Goal: Task Accomplishment & Management: Manage account settings

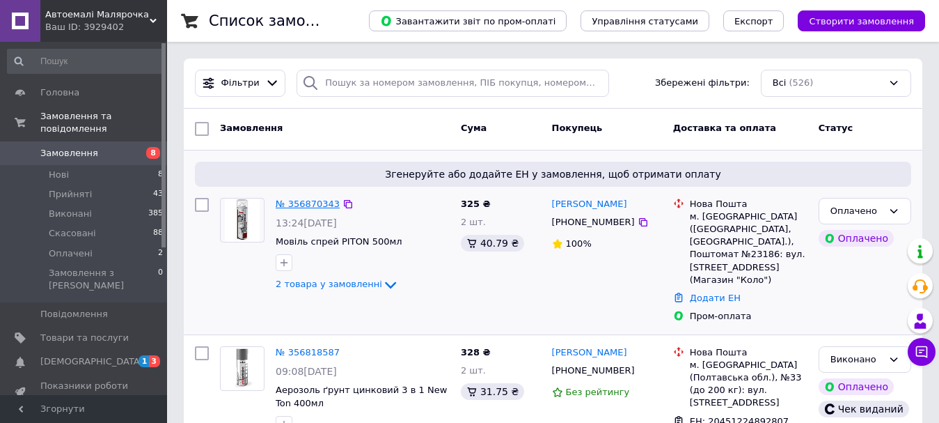
click at [308, 206] on link "№ 356870343" at bounding box center [308, 203] width 64 height 10
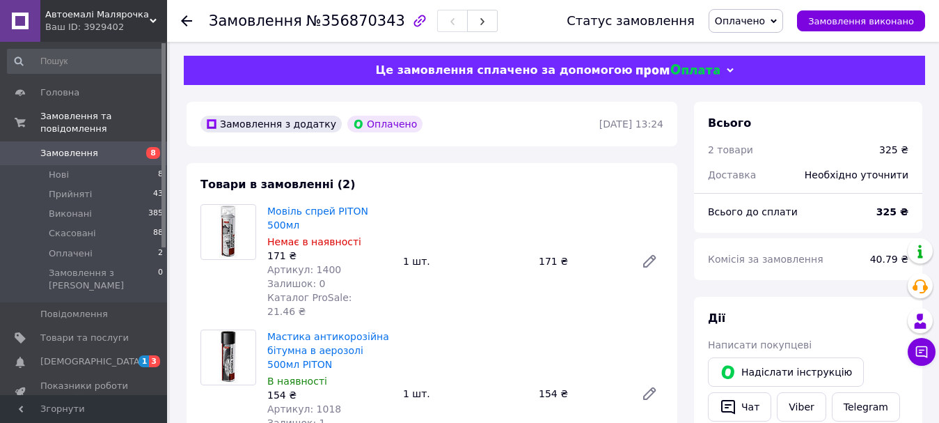
click at [107, 147] on span "Замовлення" at bounding box center [84, 153] width 88 height 13
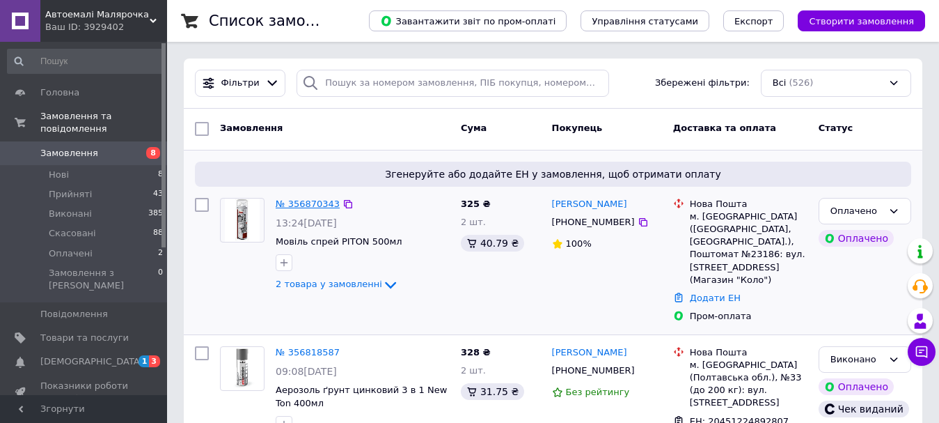
click at [303, 202] on link "№ 356870343" at bounding box center [308, 203] width 64 height 10
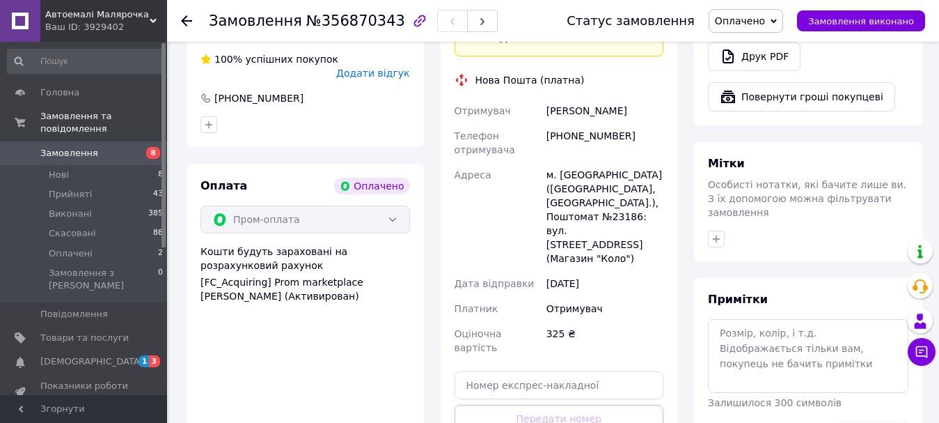
scroll to position [627, 0]
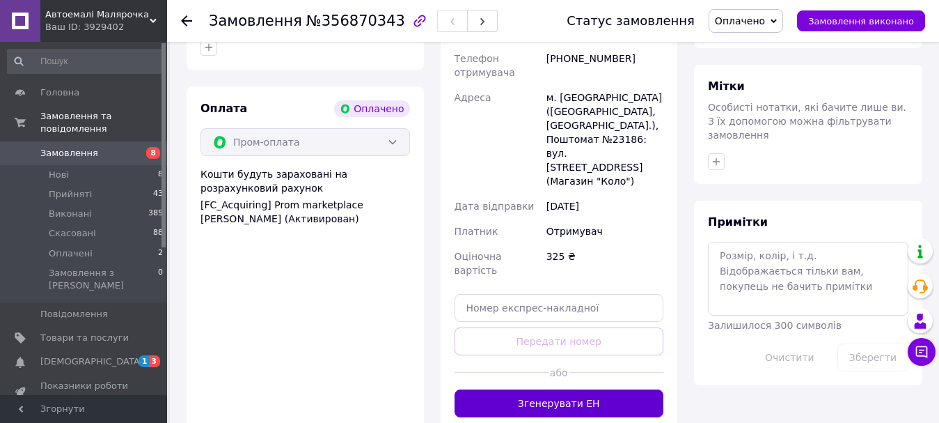
click at [562, 389] on button "Згенерувати ЕН" at bounding box center [560, 403] width 210 height 28
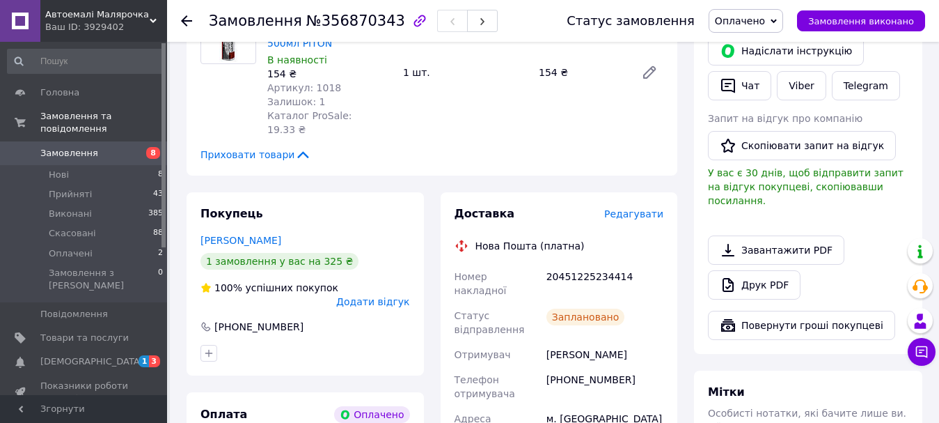
scroll to position [348, 0]
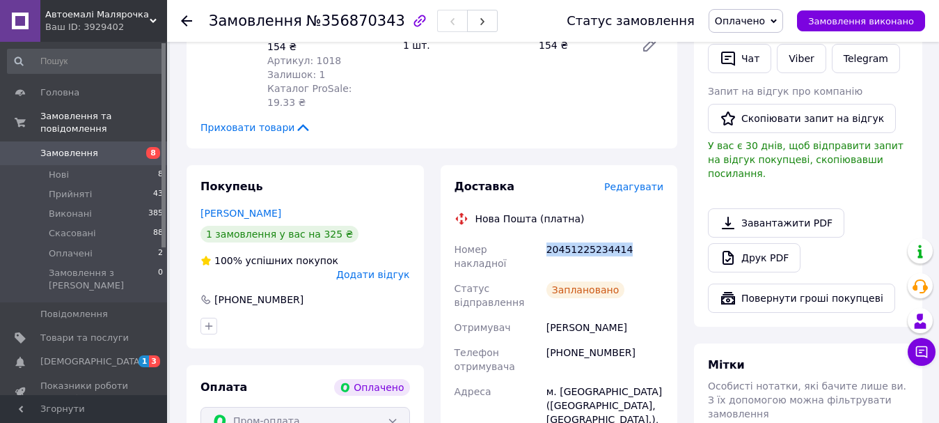
drag, startPoint x: 621, startPoint y: 208, endPoint x: 544, endPoint y: 213, distance: 76.7
click at [544, 237] on div "20451225234414" at bounding box center [605, 256] width 123 height 39
copy div "20451225234414"
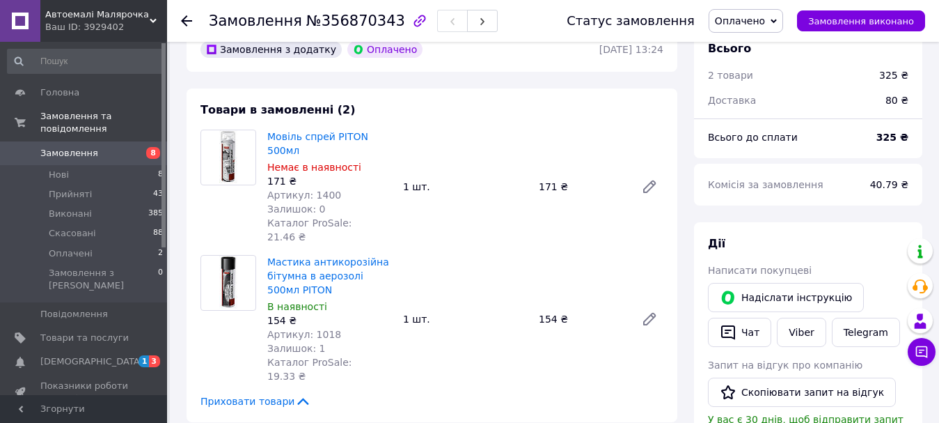
scroll to position [0, 0]
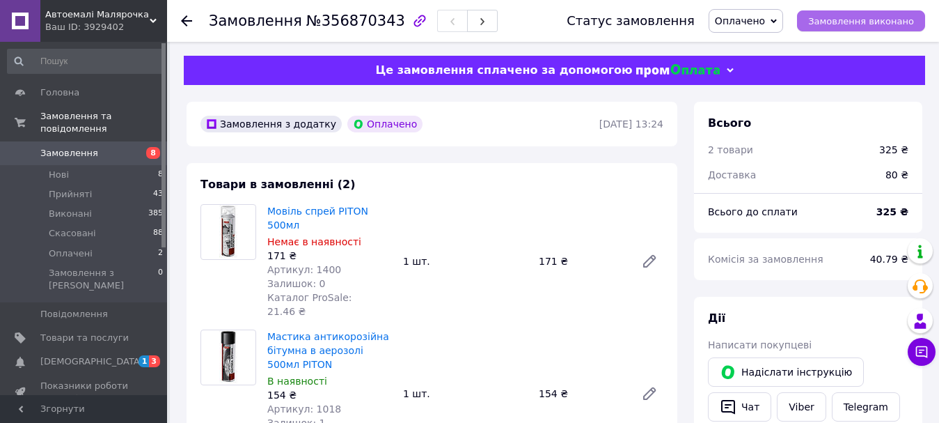
click at [836, 23] on span "Замовлення виконано" at bounding box center [861, 21] width 106 height 10
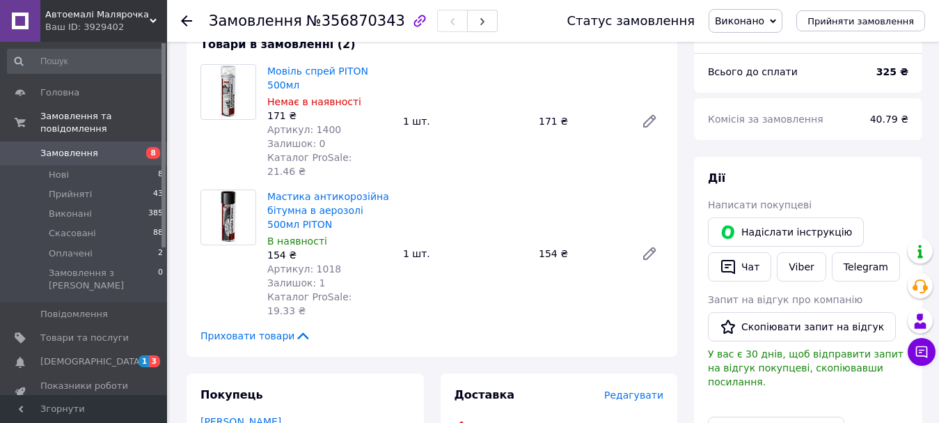
scroll to position [139, 0]
click at [93, 147] on span "Замовлення" at bounding box center [84, 153] width 88 height 13
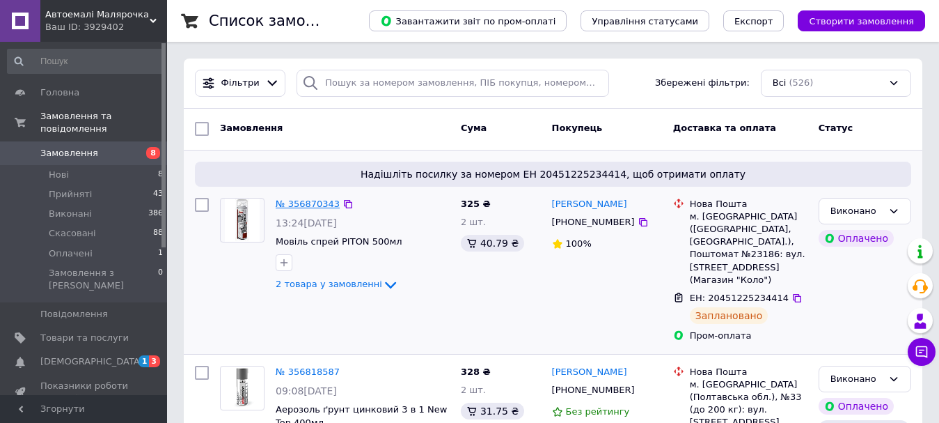
click at [321, 207] on link "№ 356870343" at bounding box center [308, 203] width 64 height 10
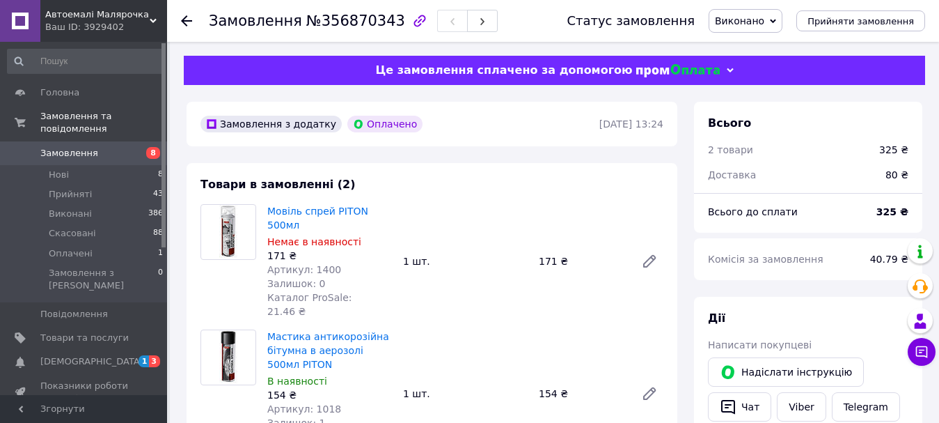
click at [102, 147] on span "Замовлення" at bounding box center [84, 153] width 88 height 13
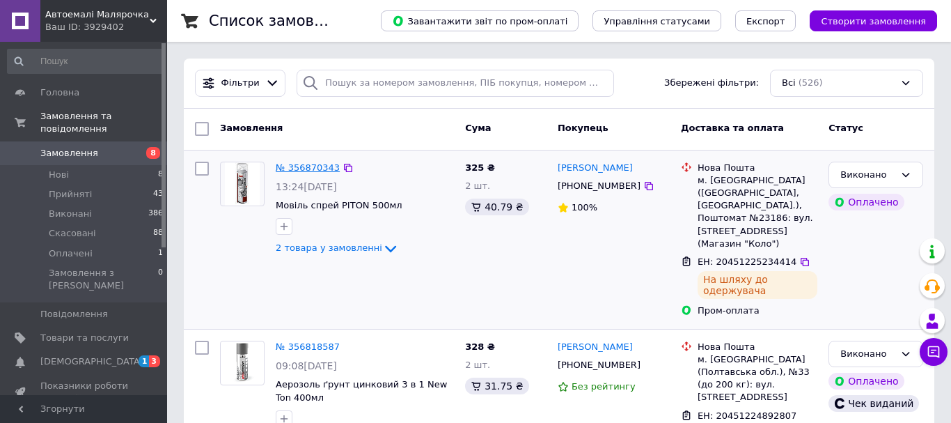
click at [299, 166] on link "№ 356870343" at bounding box center [308, 167] width 64 height 10
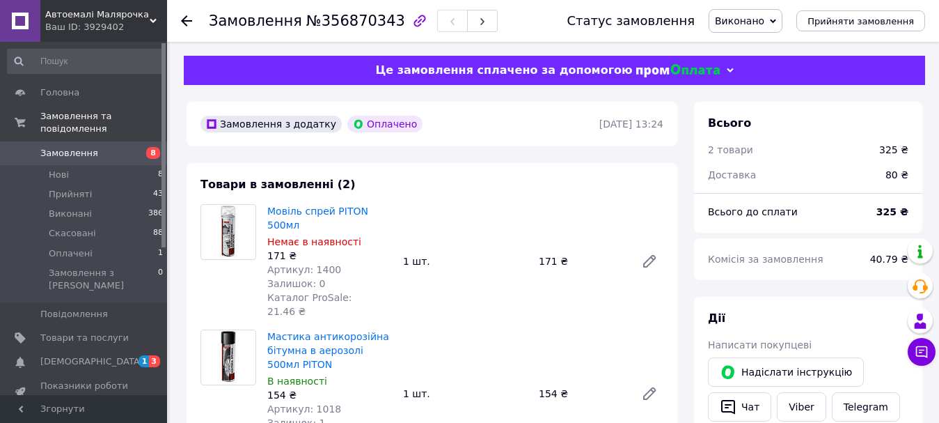
click at [72, 147] on span "Замовлення" at bounding box center [69, 153] width 58 height 13
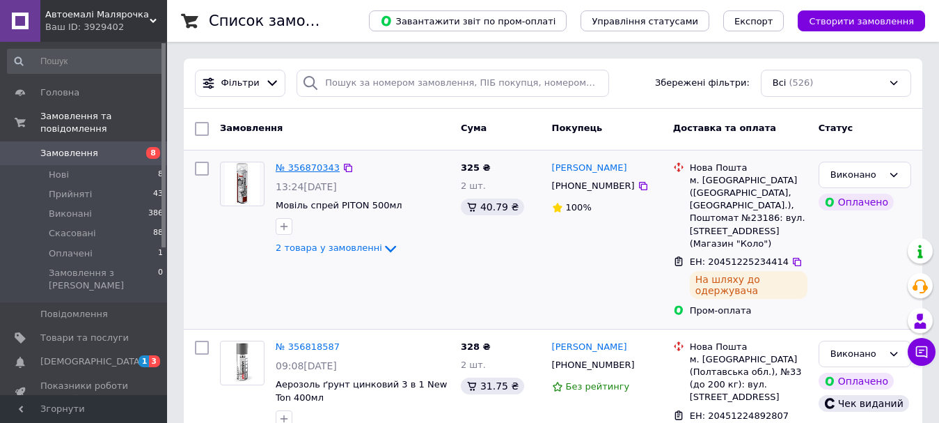
click at [318, 168] on link "№ 356870343" at bounding box center [308, 167] width 64 height 10
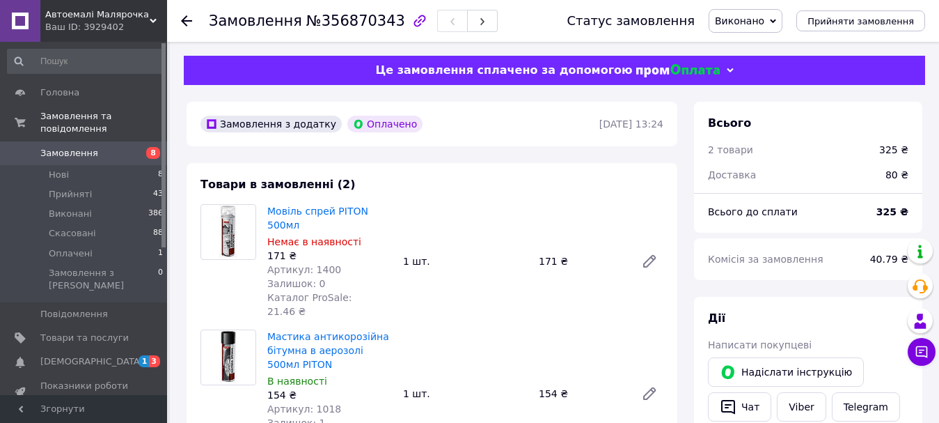
click at [98, 147] on span "Замовлення" at bounding box center [84, 153] width 88 height 13
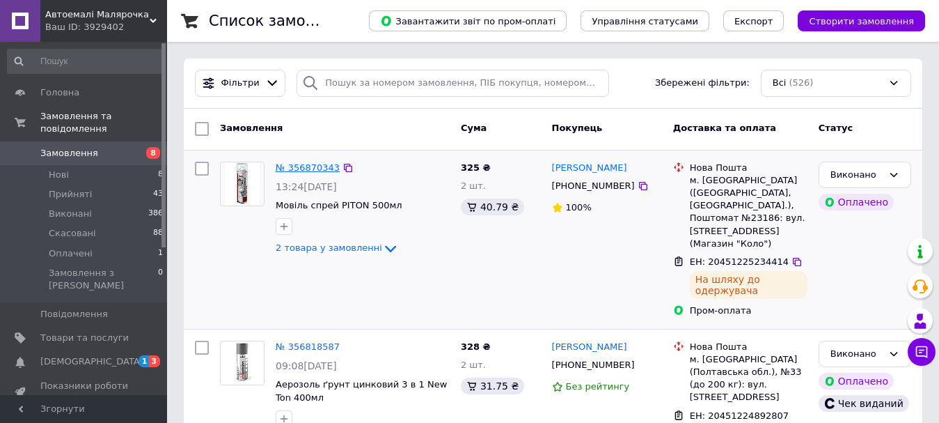
click at [313, 168] on link "№ 356870343" at bounding box center [308, 167] width 64 height 10
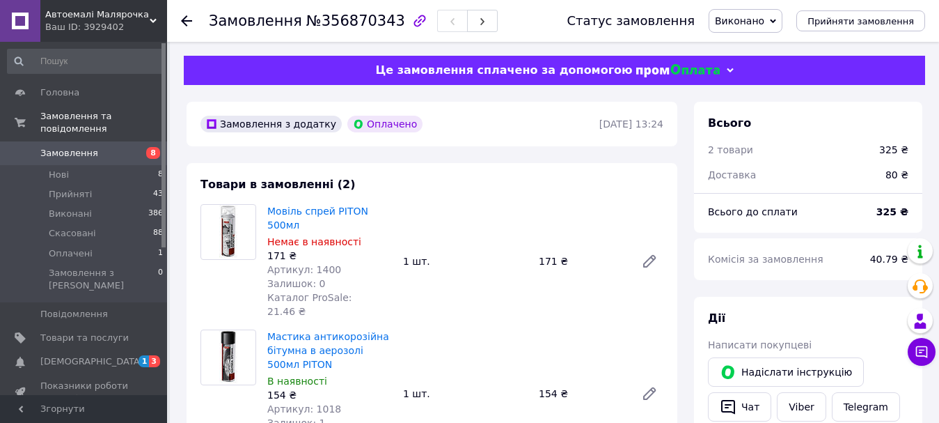
click at [75, 147] on span "Замовлення" at bounding box center [69, 153] width 58 height 13
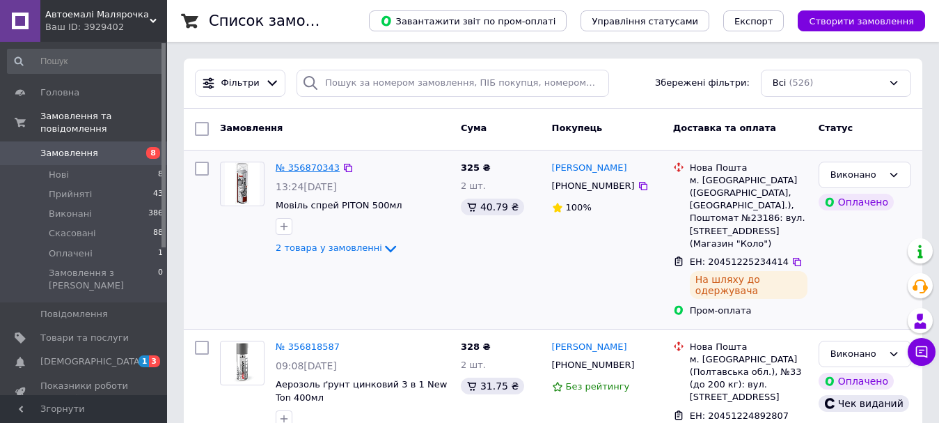
click at [303, 166] on link "№ 356870343" at bounding box center [308, 167] width 64 height 10
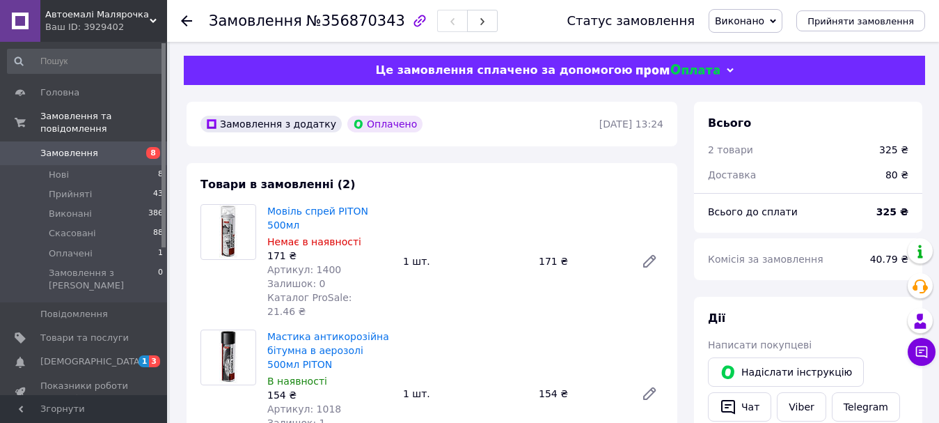
click at [93, 147] on span "Замовлення" at bounding box center [84, 153] width 88 height 13
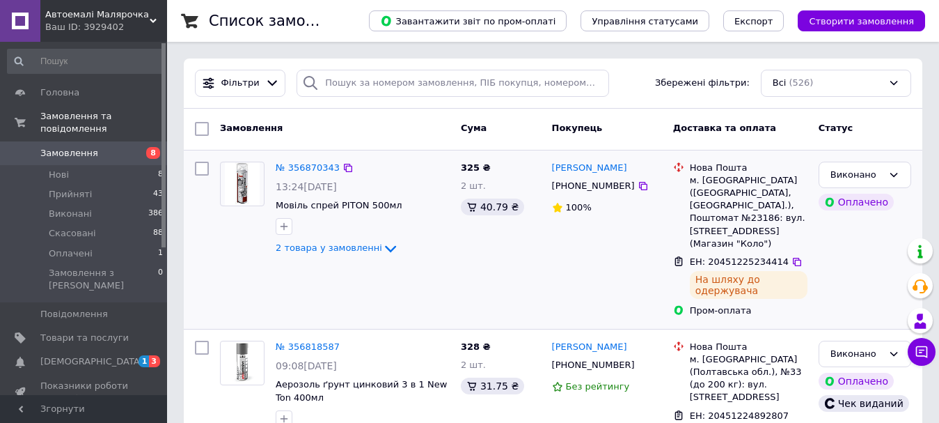
scroll to position [70, 0]
